Goal: Information Seeking & Learning: Check status

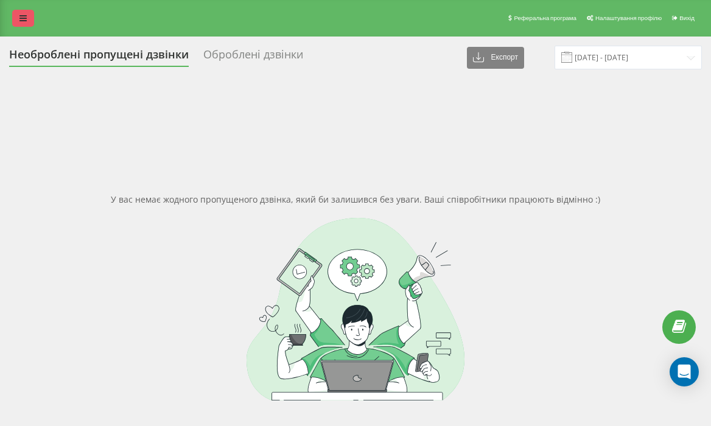
click at [24, 19] on icon at bounding box center [22, 18] width 7 height 9
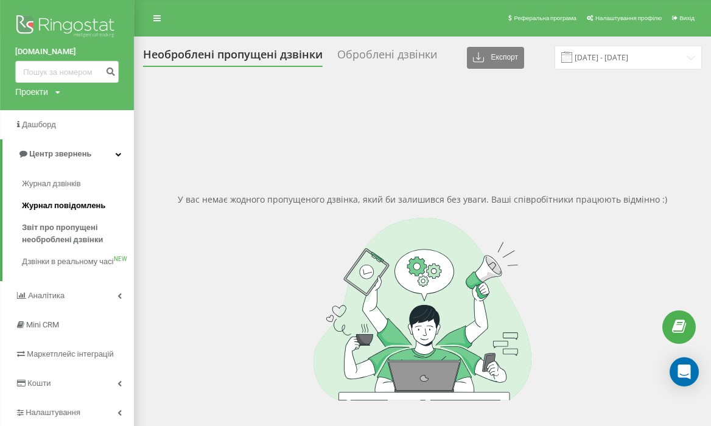
click at [68, 204] on span "Журнал повідомлень" at bounding box center [63, 206] width 83 height 12
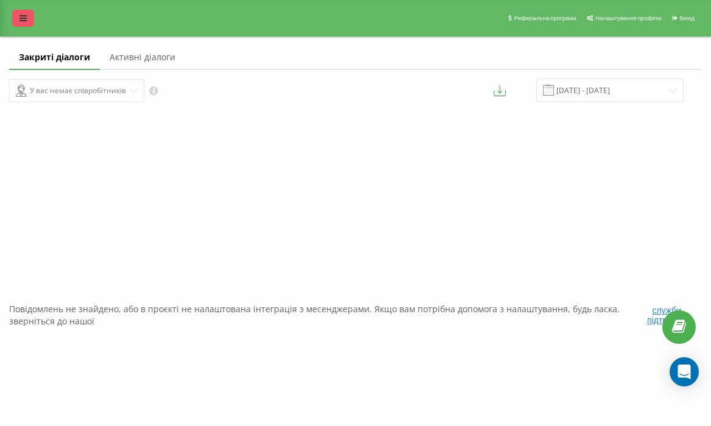
click at [29, 21] on link at bounding box center [23, 18] width 22 height 17
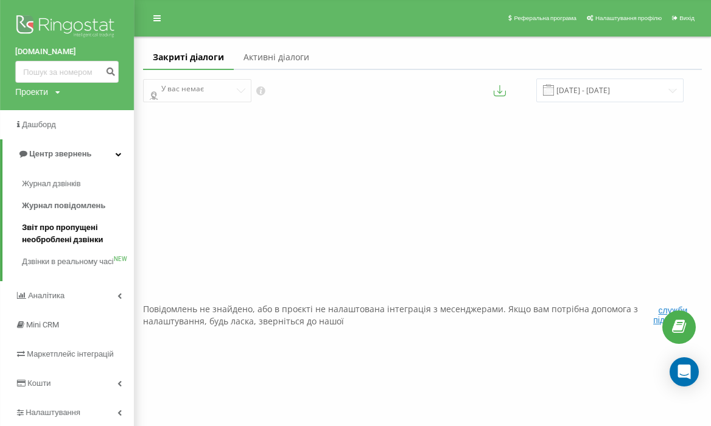
click at [76, 231] on span "Звіт про пропущені необроблені дзвінки" at bounding box center [75, 234] width 106 height 24
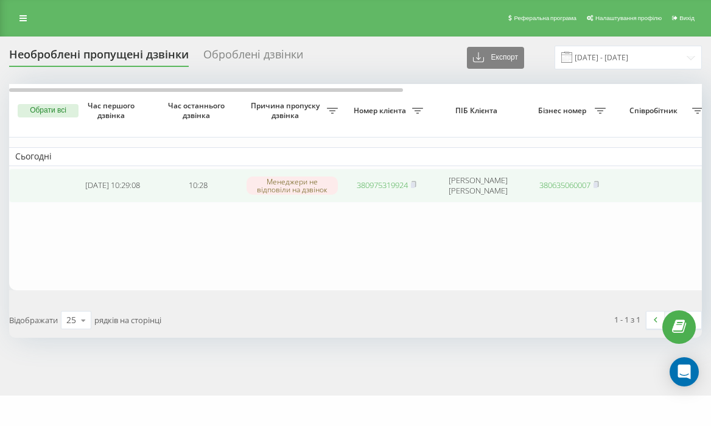
click at [367, 182] on link "380975319924" at bounding box center [382, 185] width 51 height 11
click at [382, 183] on link "380677387212" at bounding box center [382, 184] width 51 height 11
click at [391, 181] on link "380966108759" at bounding box center [382, 184] width 51 height 11
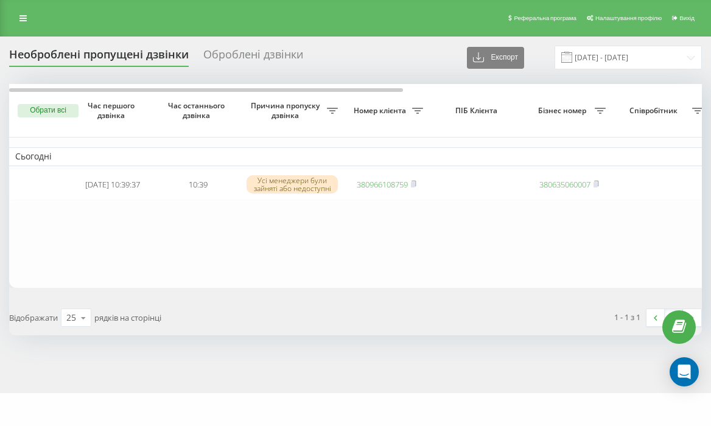
click at [430, 225] on table "Сьогодні [DATE] 10:39:37 10:39 Усі менеджери були зайняті або недоступні 380966…" at bounding box center [617, 186] width 1217 height 204
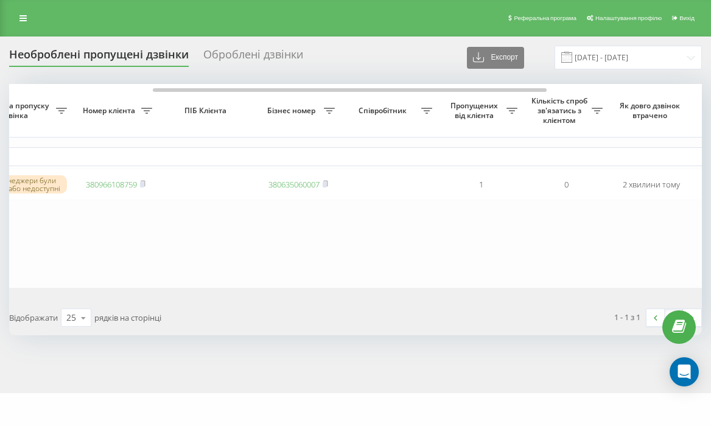
scroll to position [0, 271]
